Goal: Task Accomplishment & Management: Complete application form

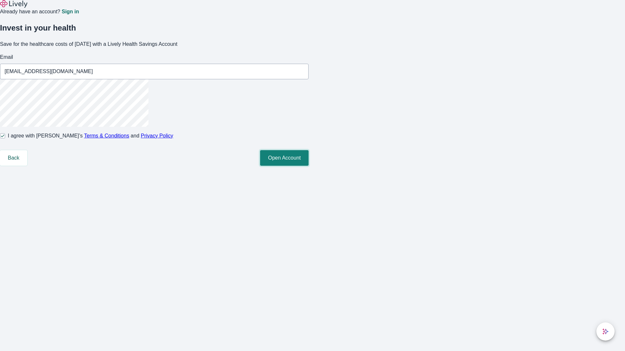
click at [308, 166] on button "Open Account" at bounding box center [284, 158] width 48 height 16
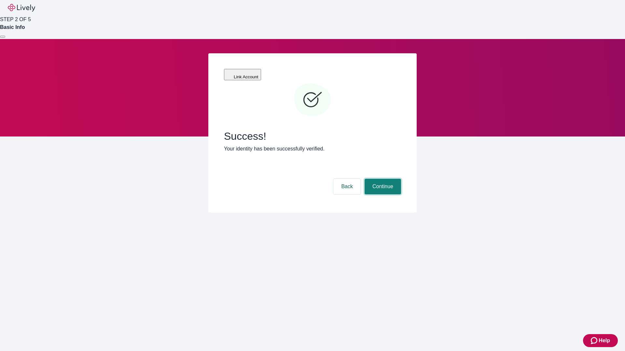
click at [382, 179] on button "Continue" at bounding box center [382, 187] width 36 height 16
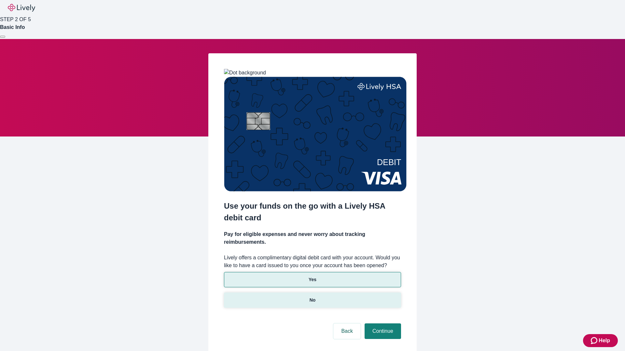
click at [312, 297] on p "No" at bounding box center [312, 300] width 6 height 7
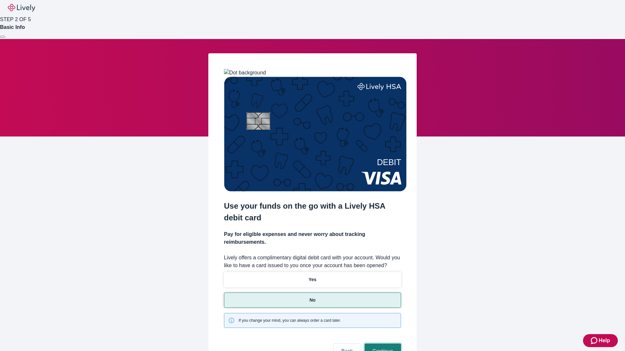
click at [382, 344] on button "Continue" at bounding box center [382, 352] width 36 height 16
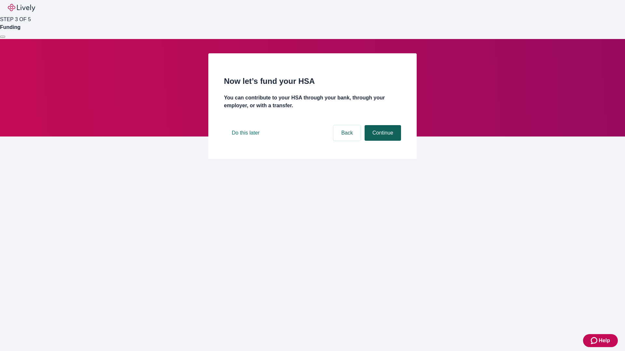
click at [382, 141] on button "Continue" at bounding box center [382, 133] width 36 height 16
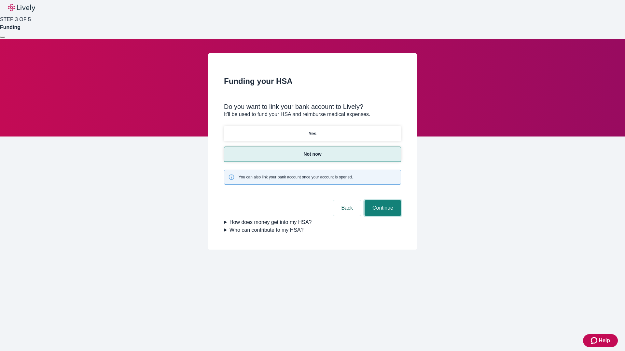
click at [382, 200] on button "Continue" at bounding box center [382, 208] width 36 height 16
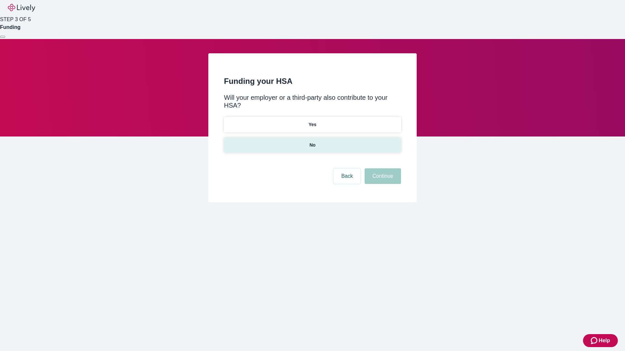
click at [312, 142] on p "No" at bounding box center [312, 145] width 6 height 7
click at [382, 169] on button "Continue" at bounding box center [382, 177] width 36 height 16
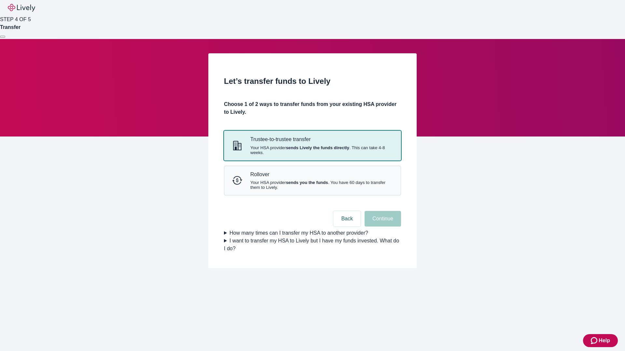
click at [312, 150] on strong "sends Lively the funds directly" at bounding box center [317, 147] width 63 height 5
click at [382, 227] on button "Continue" at bounding box center [382, 219] width 36 height 16
